Goal: Communication & Community: Share content

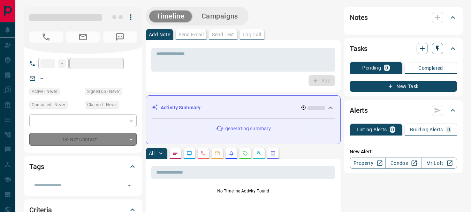
type input "**"
type input "**********"
type input "**"
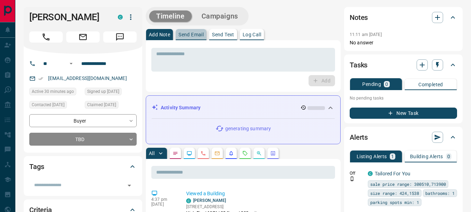
click at [192, 34] on p "Send Email" at bounding box center [191, 34] width 25 height 5
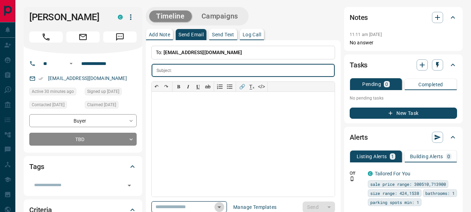
click at [224, 207] on icon "Open" at bounding box center [219, 207] width 8 height 8
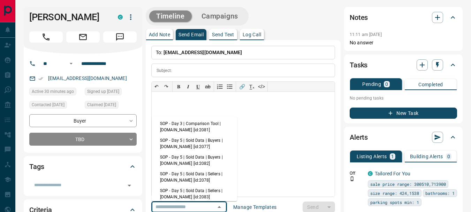
scroll to position [100, 0]
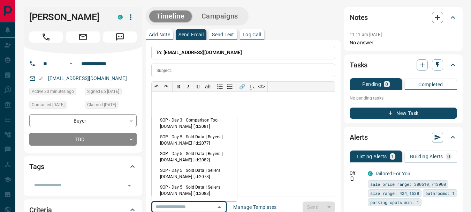
click at [198, 153] on li "SOP - Day 5 | Sold Data | Buyers | [DOMAIN_NAME] [id:2082]" at bounding box center [194, 156] width 85 height 17
type input "**********"
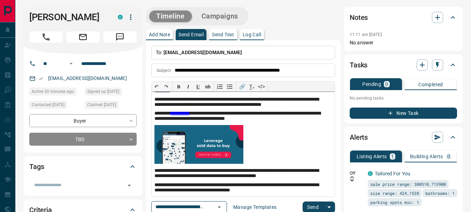
scroll to position [24, 0]
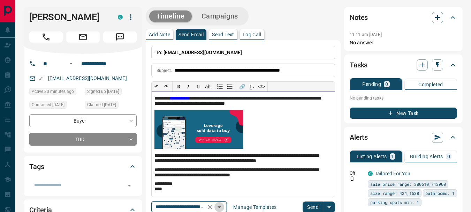
click at [221, 206] on icon "Open" at bounding box center [219, 207] width 3 height 2
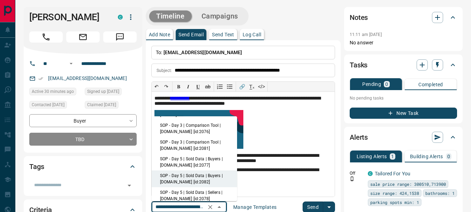
scroll to position [89, 0]
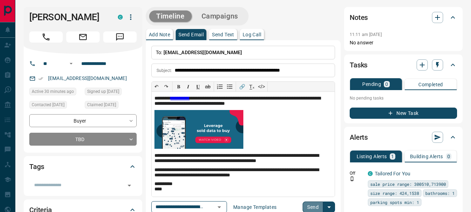
click at [313, 207] on button "Send" at bounding box center [313, 206] width 21 height 11
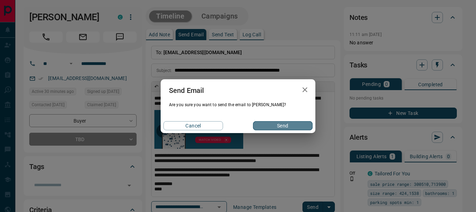
click at [288, 126] on button "Send" at bounding box center [283, 125] width 60 height 9
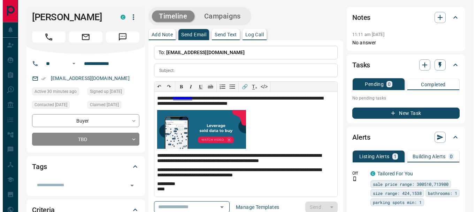
scroll to position [0, 0]
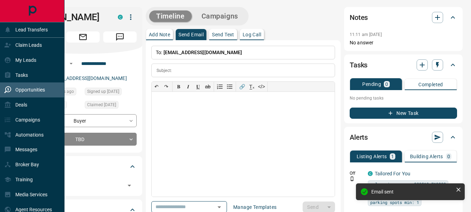
click at [35, 89] on p "Opportunities" at bounding box center [30, 90] width 30 height 6
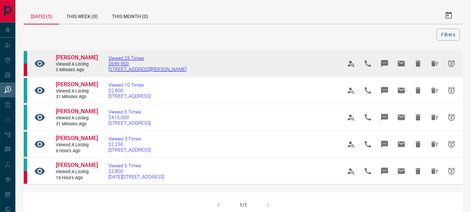
click at [126, 58] on span "Viewed 25 Times" at bounding box center [147, 58] width 78 height 6
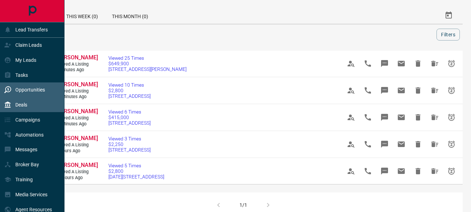
click at [27, 105] on p "Deals" at bounding box center [21, 105] width 12 height 6
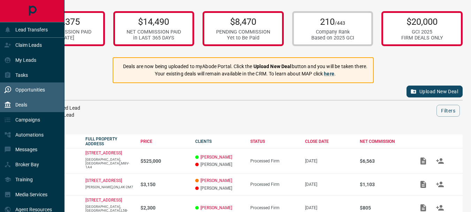
click at [28, 90] on p "Opportunities" at bounding box center [30, 90] width 30 height 6
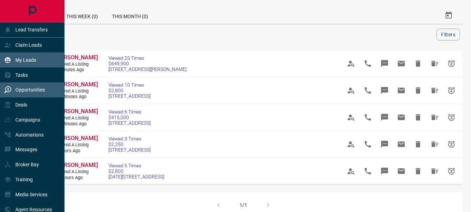
click at [27, 58] on p "My Leads" at bounding box center [25, 60] width 21 height 6
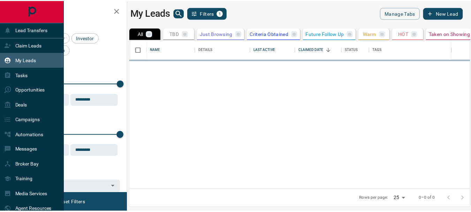
scroll to position [144, 339]
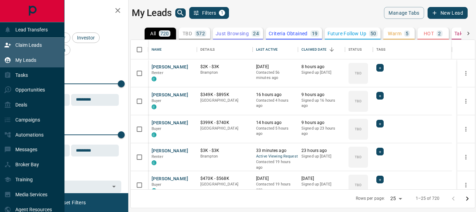
click at [26, 43] on p "Claim Leads" at bounding box center [28, 45] width 27 height 6
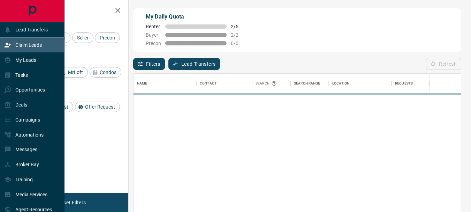
scroll to position [153, 322]
